Goal: Information Seeking & Learning: Understand process/instructions

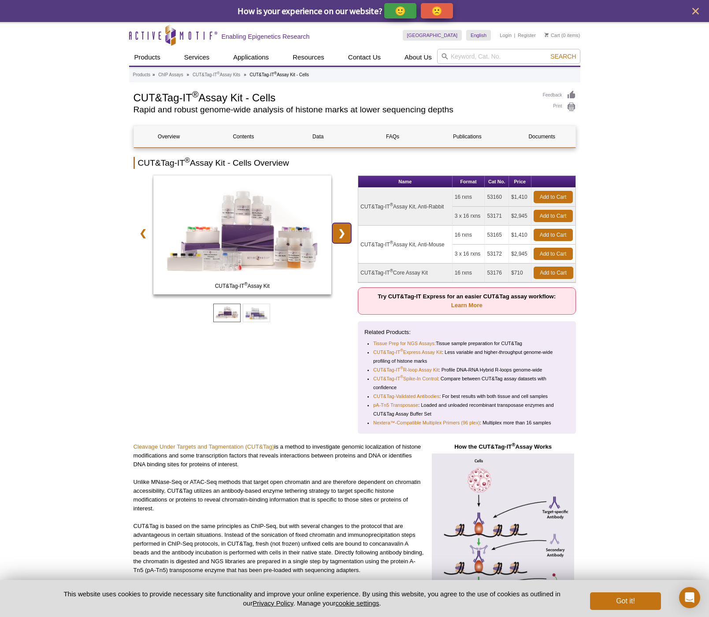
click at [346, 237] on link "❯" at bounding box center [341, 233] width 19 height 20
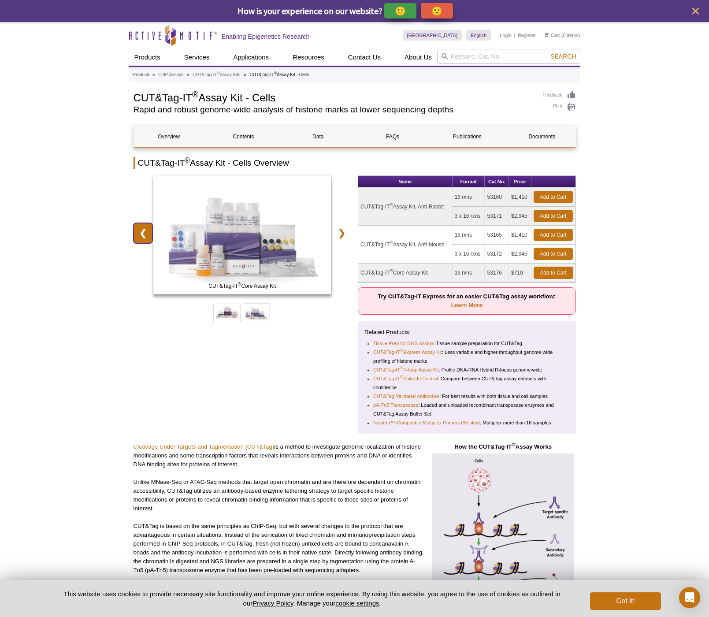
click at [143, 232] on link "❮" at bounding box center [142, 233] width 19 height 20
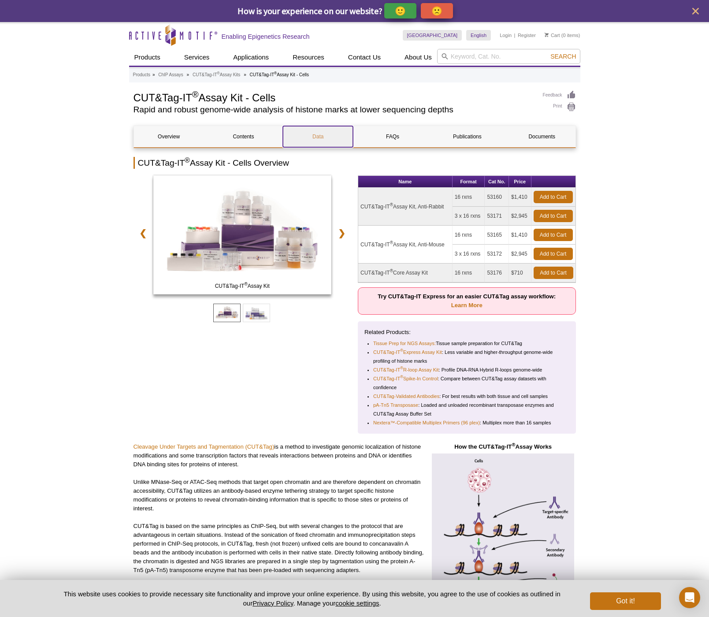
click at [309, 137] on link "Data" at bounding box center [318, 136] width 70 height 21
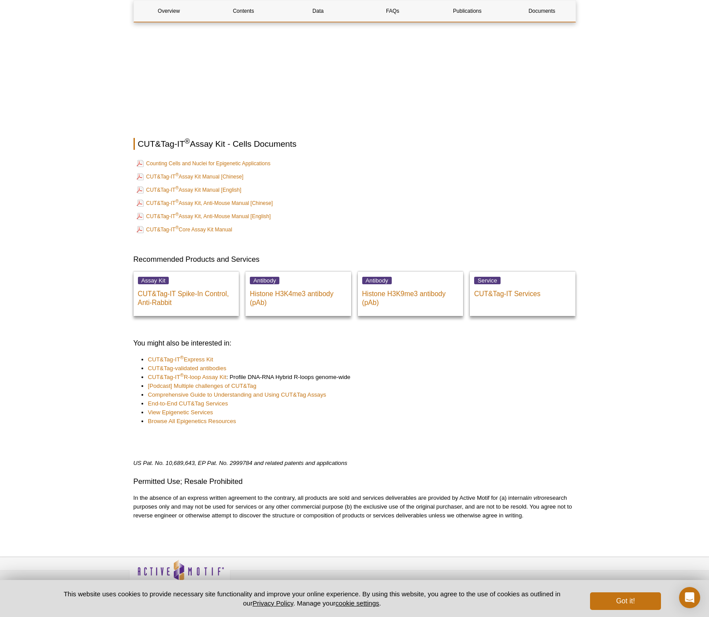
scroll to position [3063, 0]
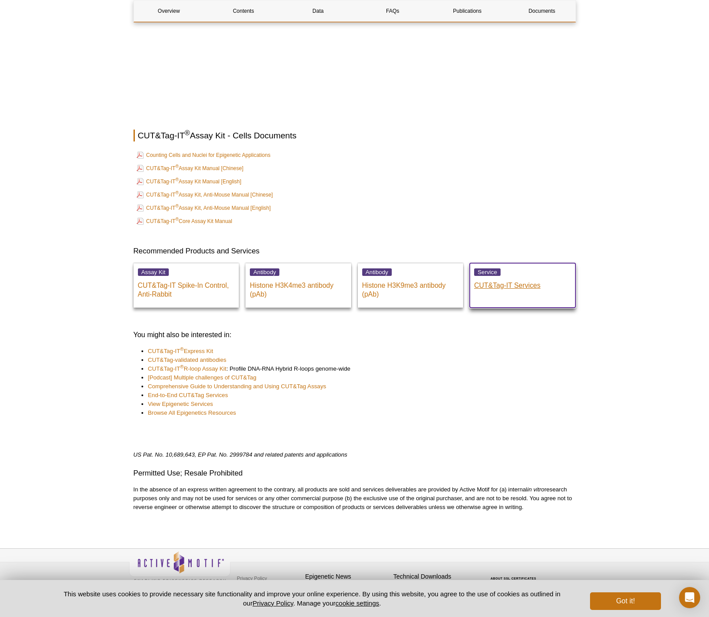
click at [530, 277] on p "CUT&Tag-IT Services" at bounding box center [522, 283] width 97 height 13
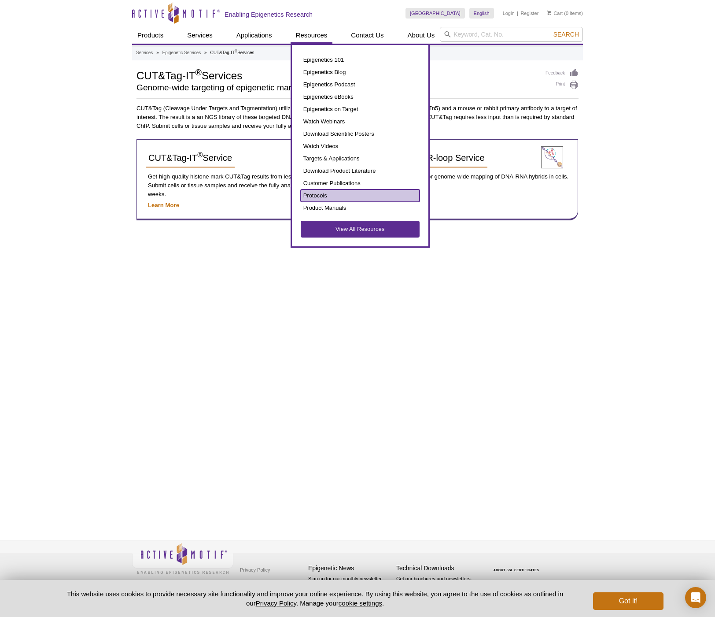
click at [314, 195] on link "Protocols" at bounding box center [360, 195] width 119 height 12
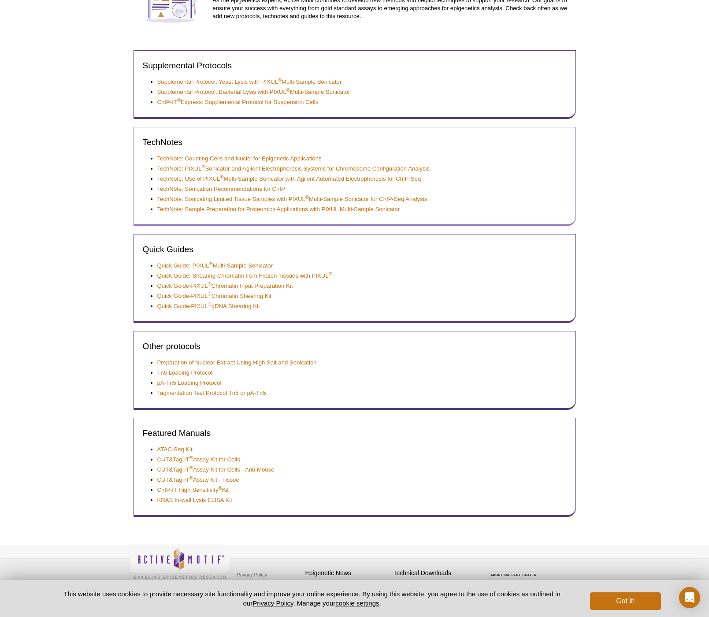
scroll to position [113, 0]
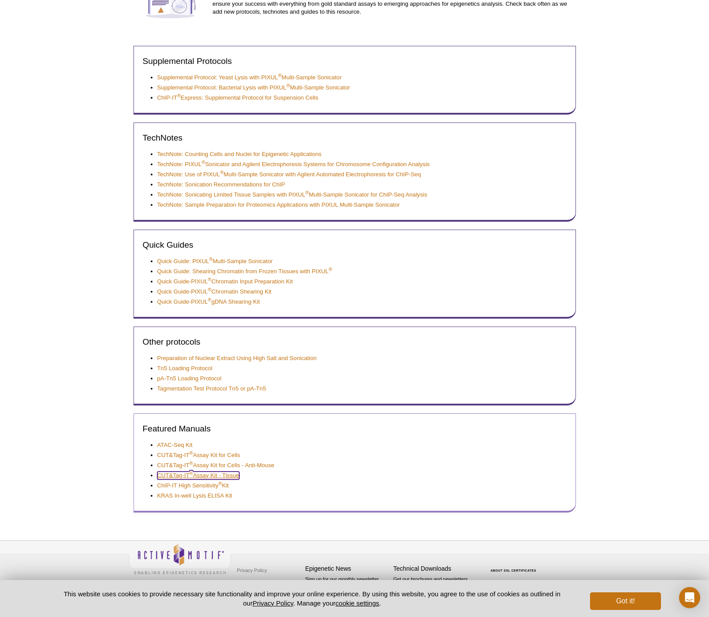
click at [213, 476] on link "CUT&Tag-IT ® Assay Kit - Tissue" at bounding box center [198, 475] width 82 height 8
click at [182, 455] on link "CUT&Tag-IT ® Assay Kit for Cells" at bounding box center [198, 455] width 83 height 8
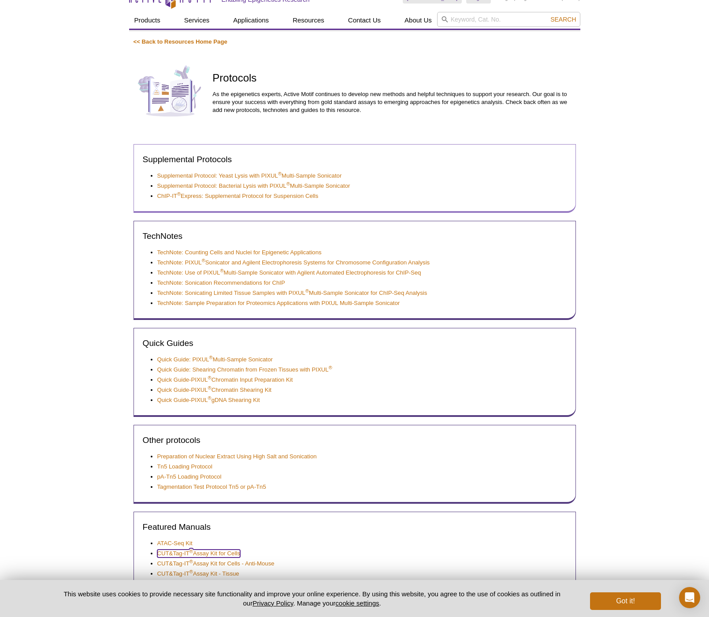
scroll to position [0, 0]
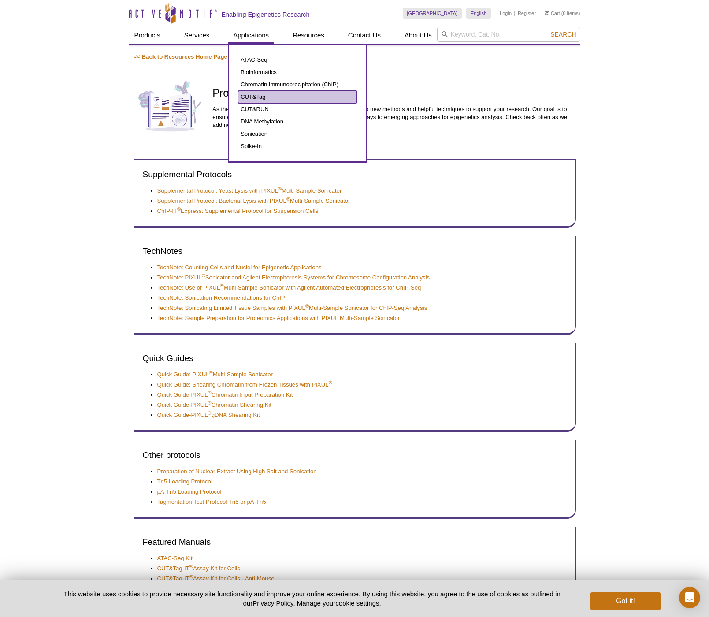
click at [252, 97] on link "CUT&Tag" at bounding box center [297, 97] width 119 height 12
